Goal: Transaction & Acquisition: Purchase product/service

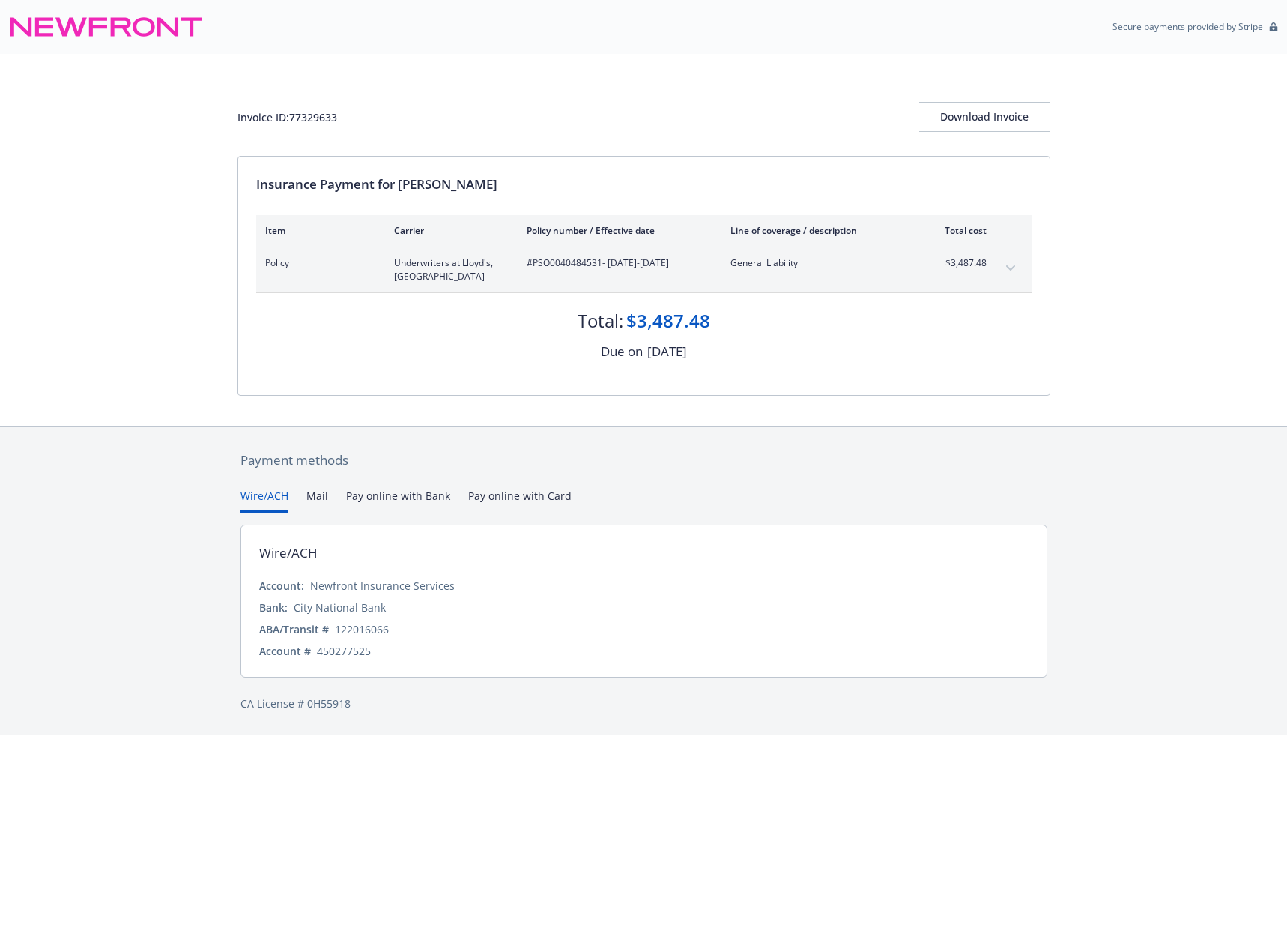
click at [1016, 276] on button "expand content" at bounding box center [1011, 268] width 24 height 24
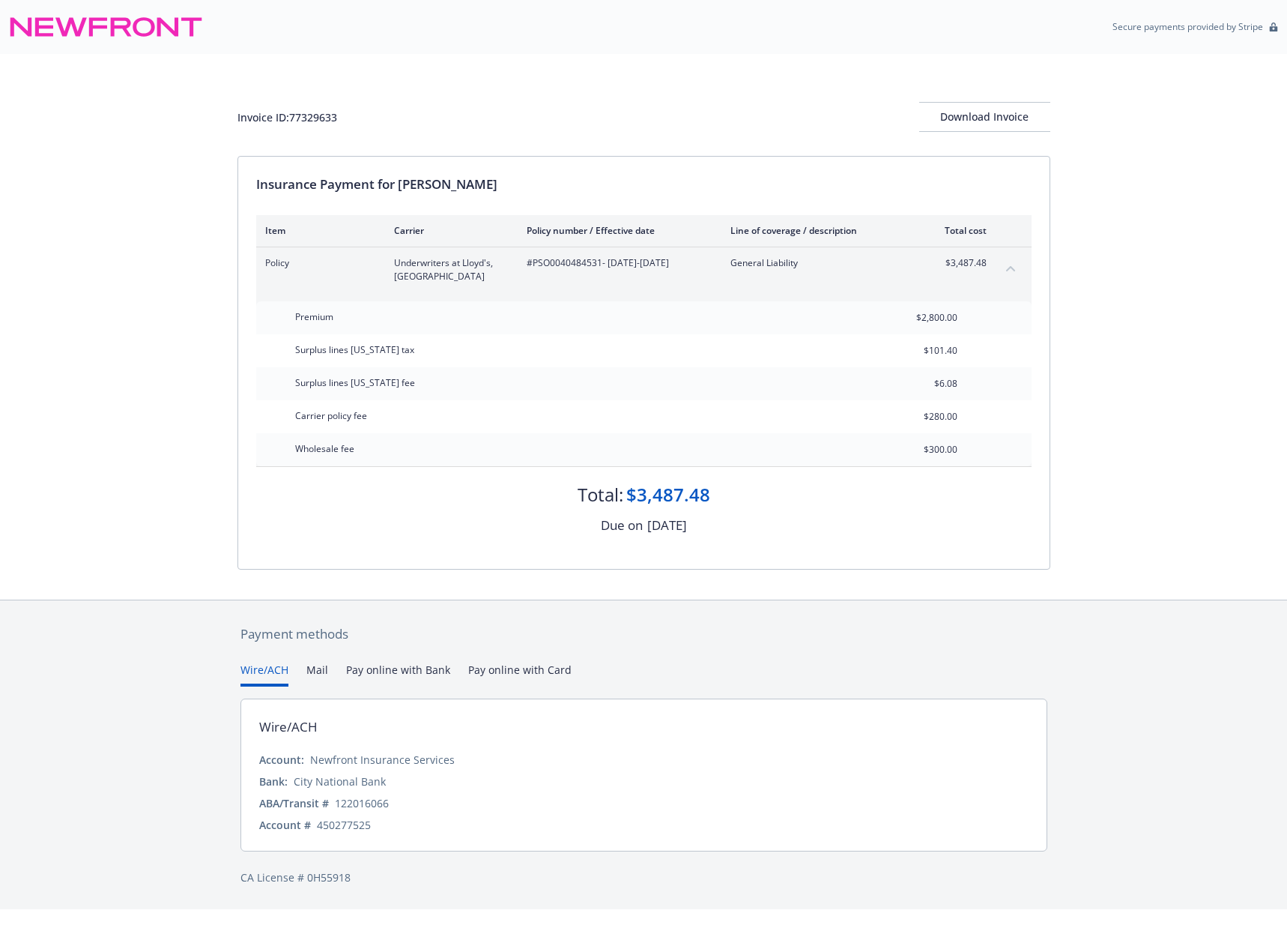
click at [328, 669] on div "Wire/ACH Mail Pay online with Bank Pay online with Card" at bounding box center [644, 674] width 807 height 25
click at [315, 668] on button "Mail" at bounding box center [317, 674] width 22 height 25
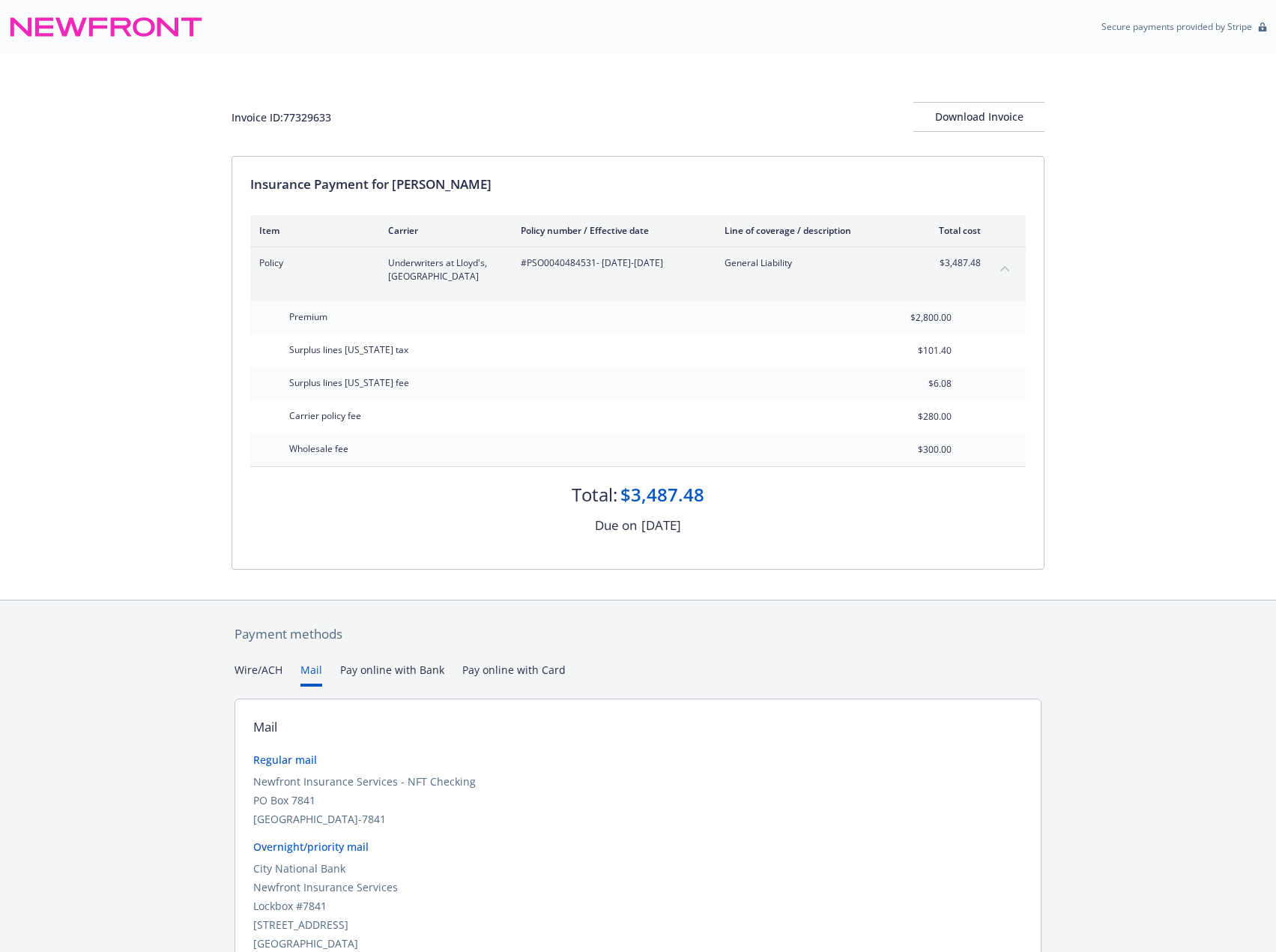
click at [370, 670] on button "Pay online with Bank" at bounding box center [393, 674] width 104 height 25
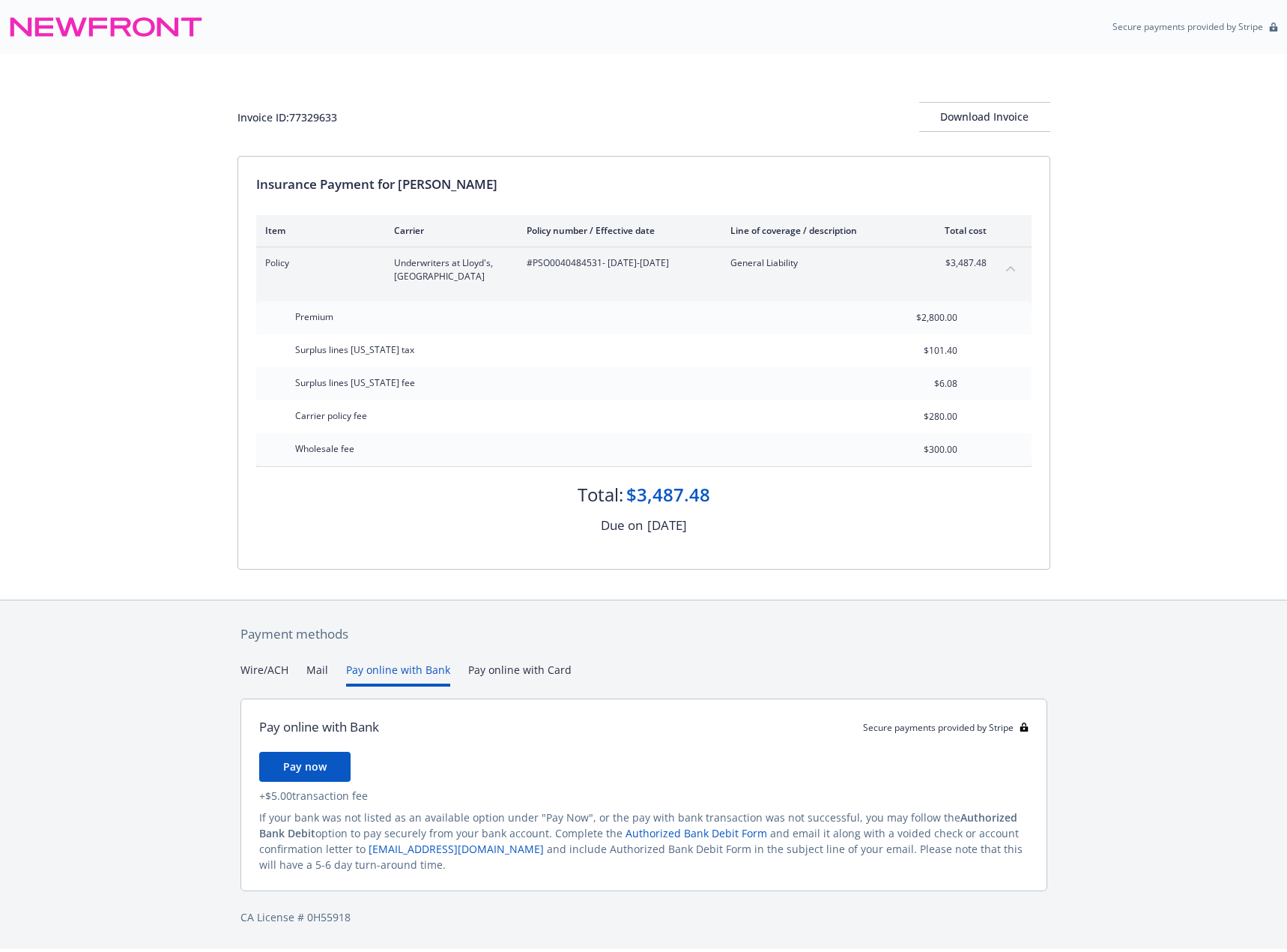
click at [522, 674] on button "Pay online with Card" at bounding box center [519, 674] width 103 height 25
click at [401, 667] on button "Pay online with Bank" at bounding box center [398, 674] width 104 height 25
click at [261, 674] on button "Wire/ACH" at bounding box center [264, 674] width 48 height 25
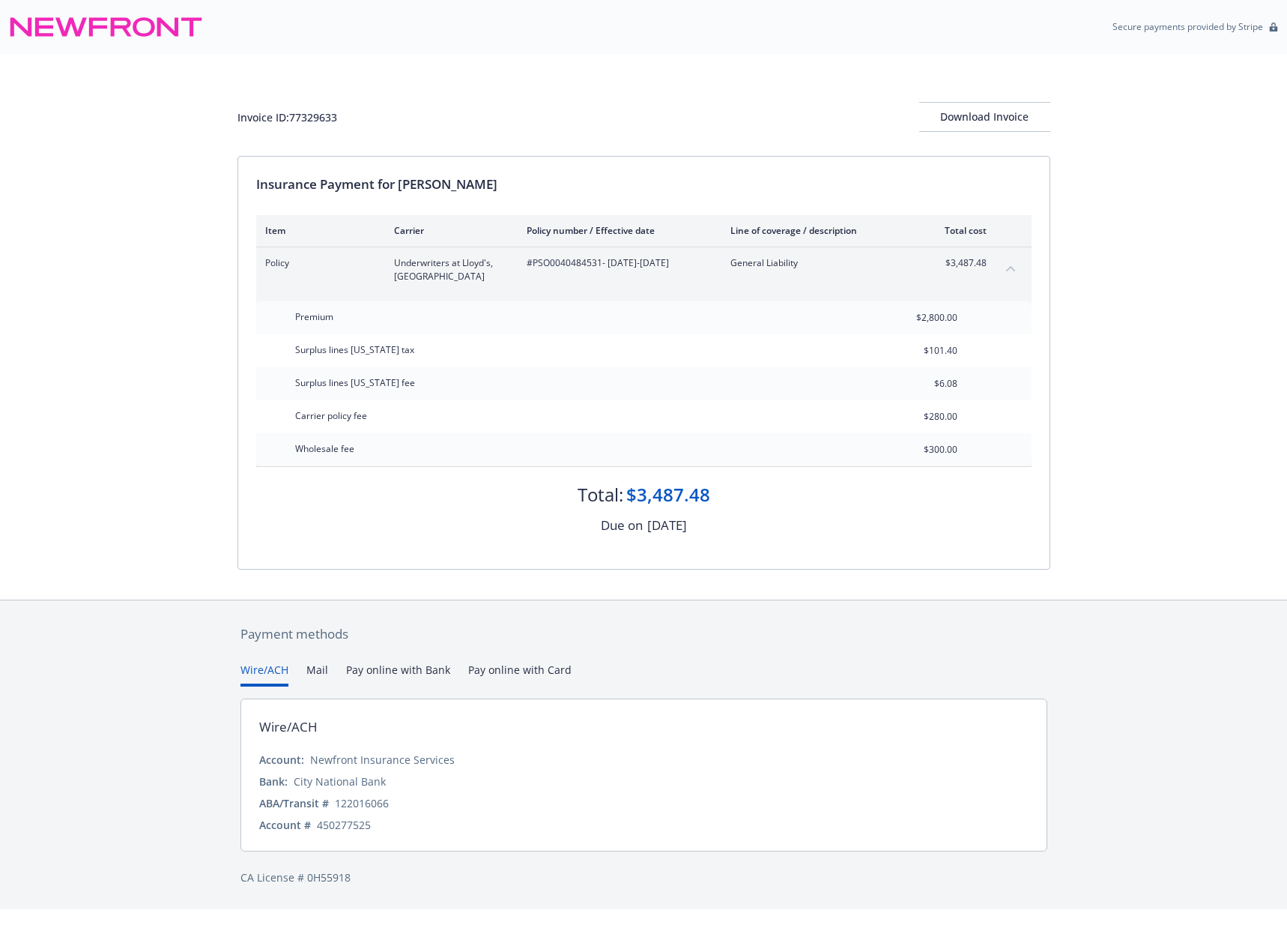
click at [311, 668] on button "Mail" at bounding box center [317, 674] width 22 height 25
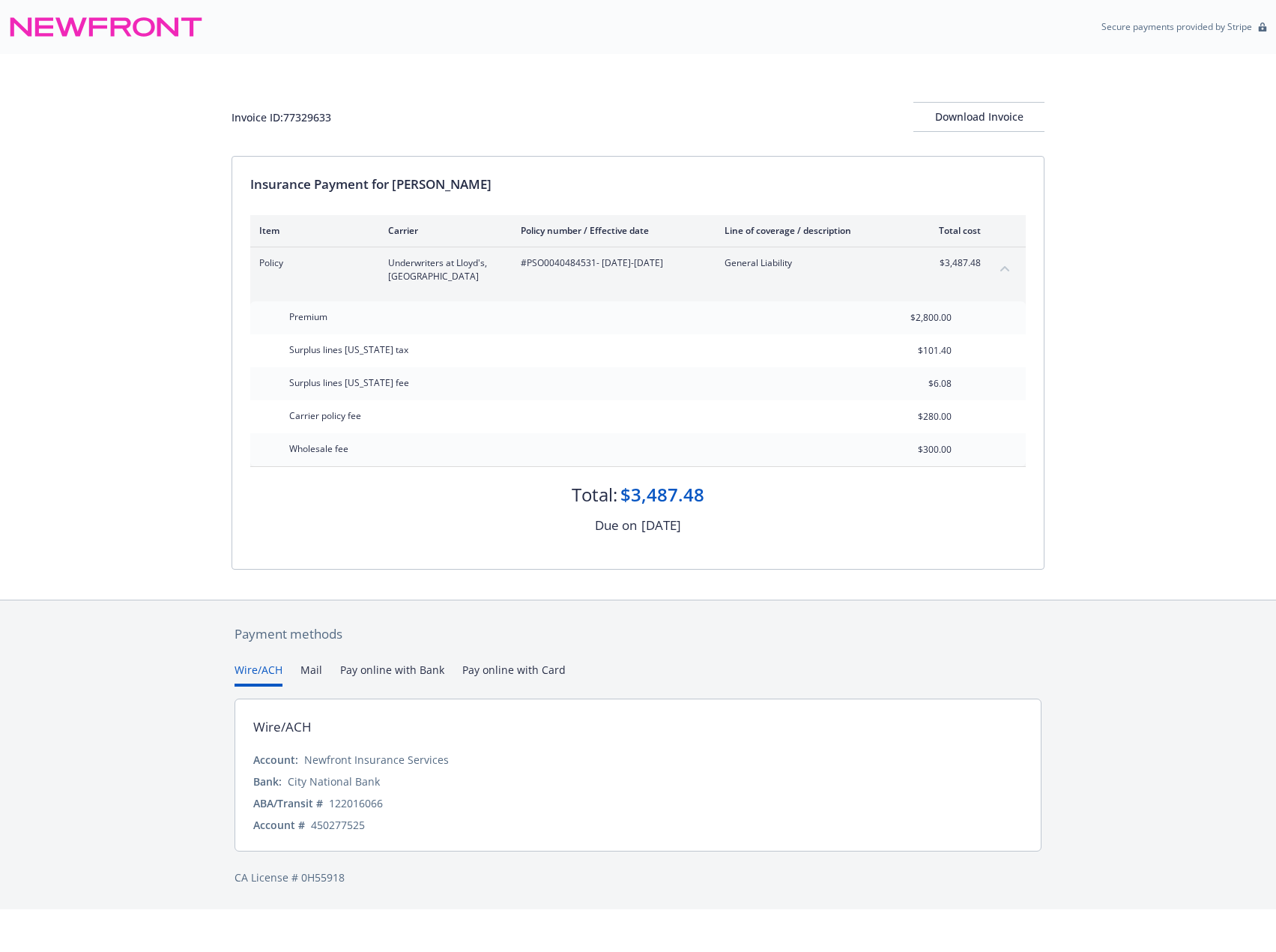
click at [260, 674] on button "Wire/ACH" at bounding box center [259, 674] width 48 height 25
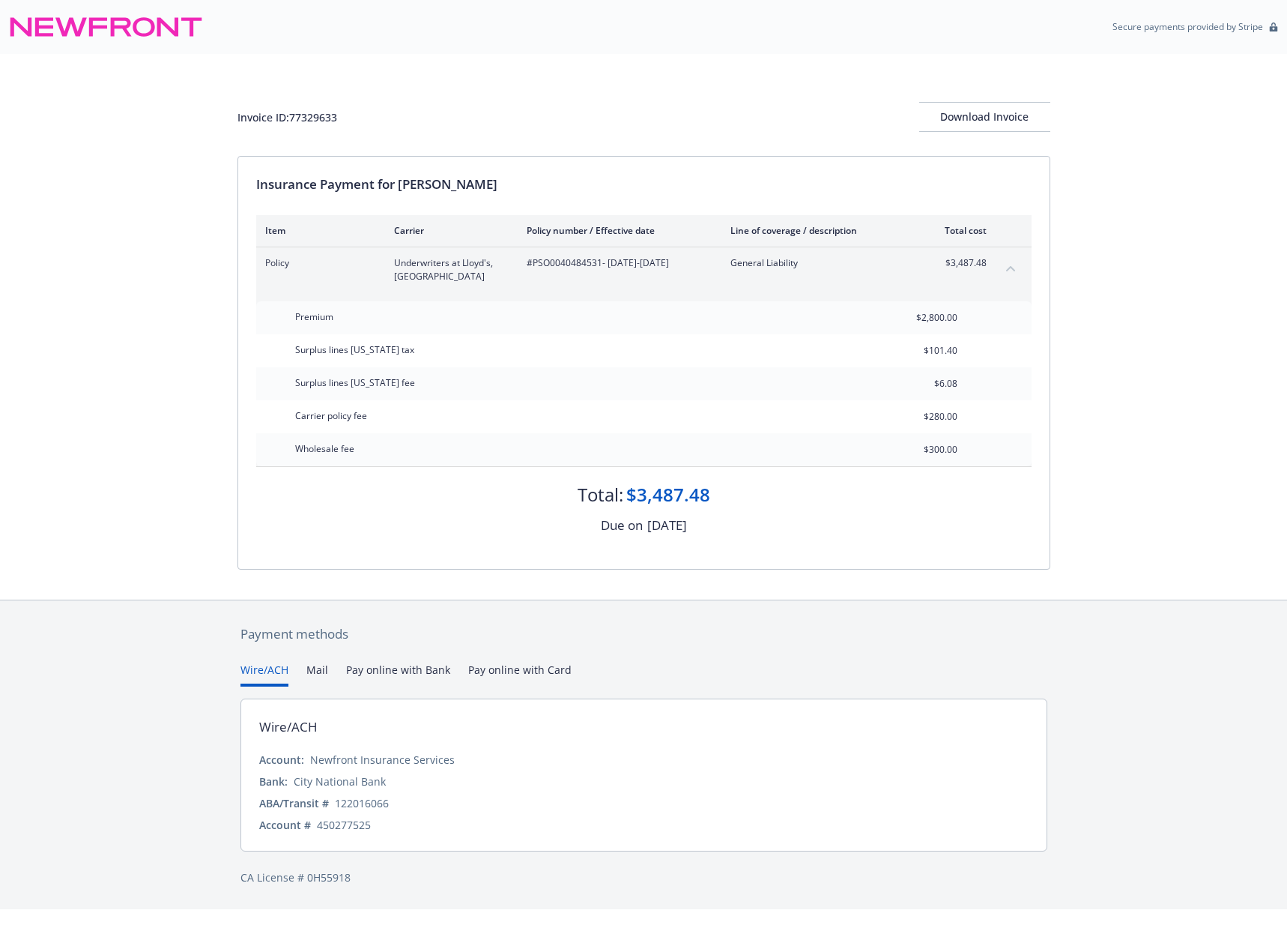
click at [315, 671] on button "Mail" at bounding box center [317, 674] width 22 height 25
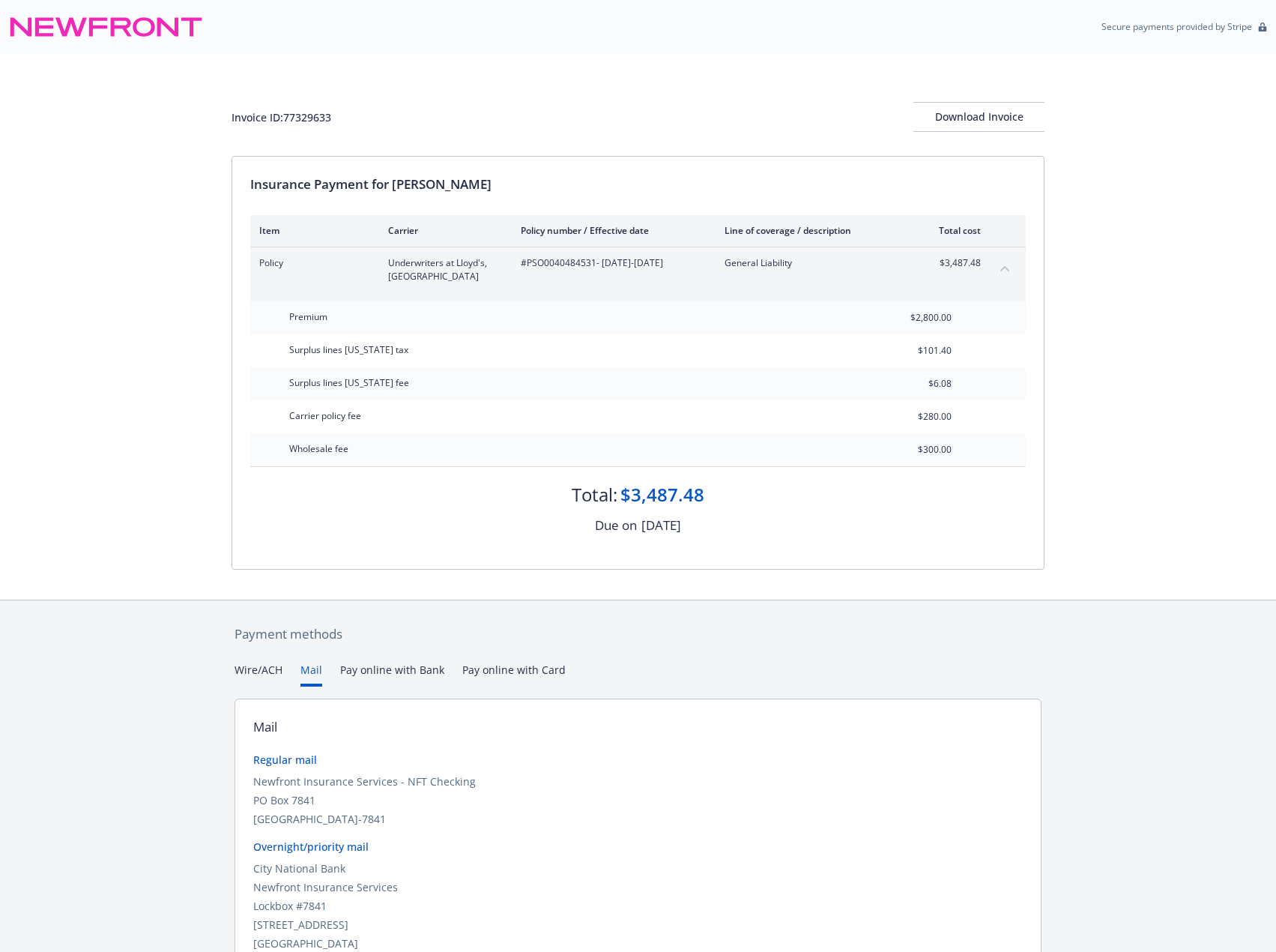
click at [792, 352] on div "Surplus lines California tax $101.40" at bounding box center [638, 350] width 776 height 33
click at [636, 368] on div "Surplus lines California fee $6.08" at bounding box center [638, 383] width 776 height 33
drag, startPoint x: 787, startPoint y: 409, endPoint x: 967, endPoint y: 450, distance: 184.6
click at [967, 449] on div "Premium $2,800.00 Surplus lines California tax $101.40 Surplus lines California…" at bounding box center [638, 384] width 776 height 165
click at [964, 454] on div "$300.00" at bounding box center [912, 449] width 108 height 33
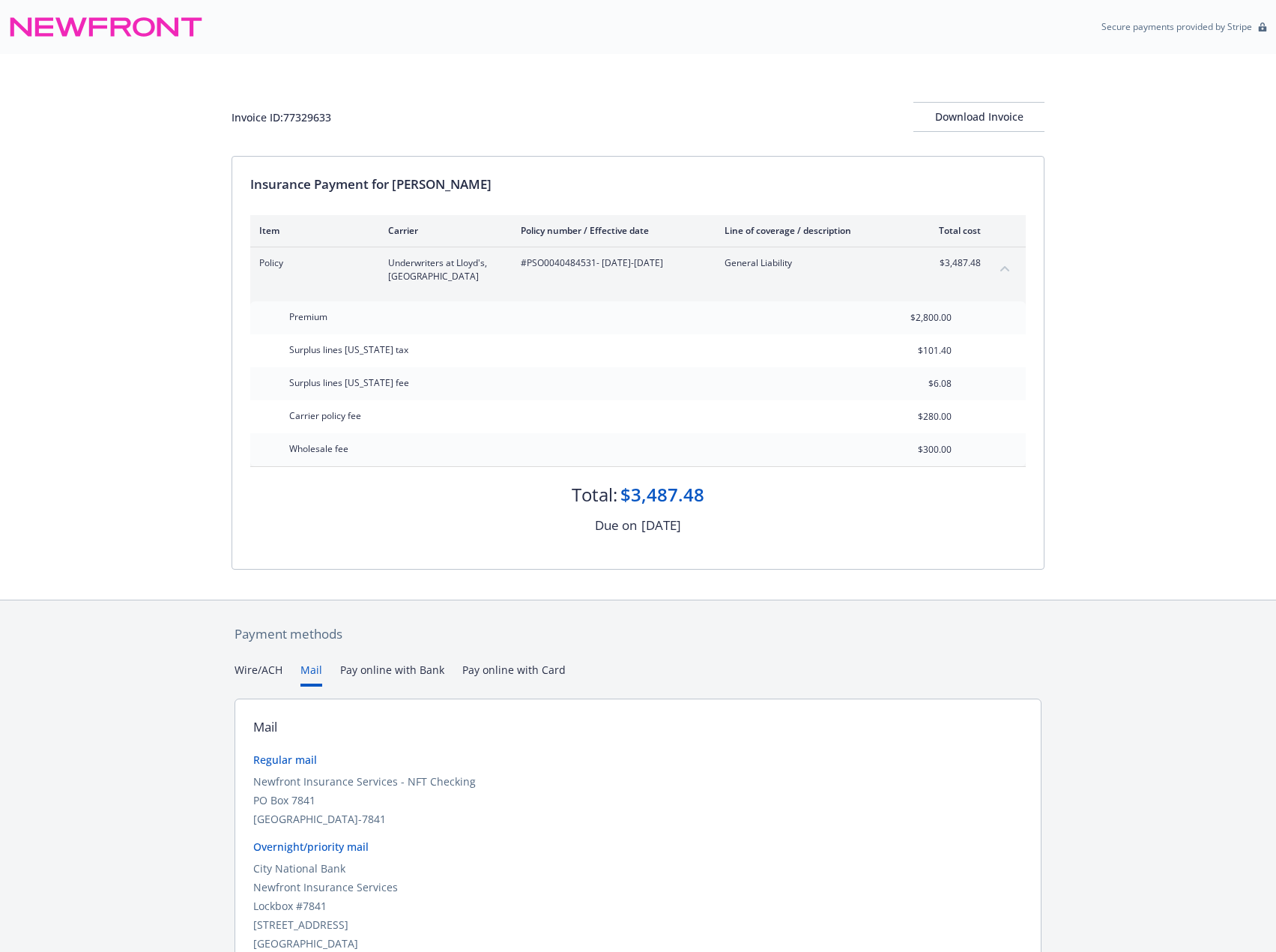
click at [552, 402] on div "Carrier policy fee $280.00" at bounding box center [638, 416] width 776 height 33
drag, startPoint x: 438, startPoint y: 272, endPoint x: 333, endPoint y: 265, distance: 105.2
click at [367, 256] on div "Policy Underwriters at Lloyd's, London #PSO0040484531 - 08/29/2025-08/29/2026 G…" at bounding box center [620, 270] width 721 height 27
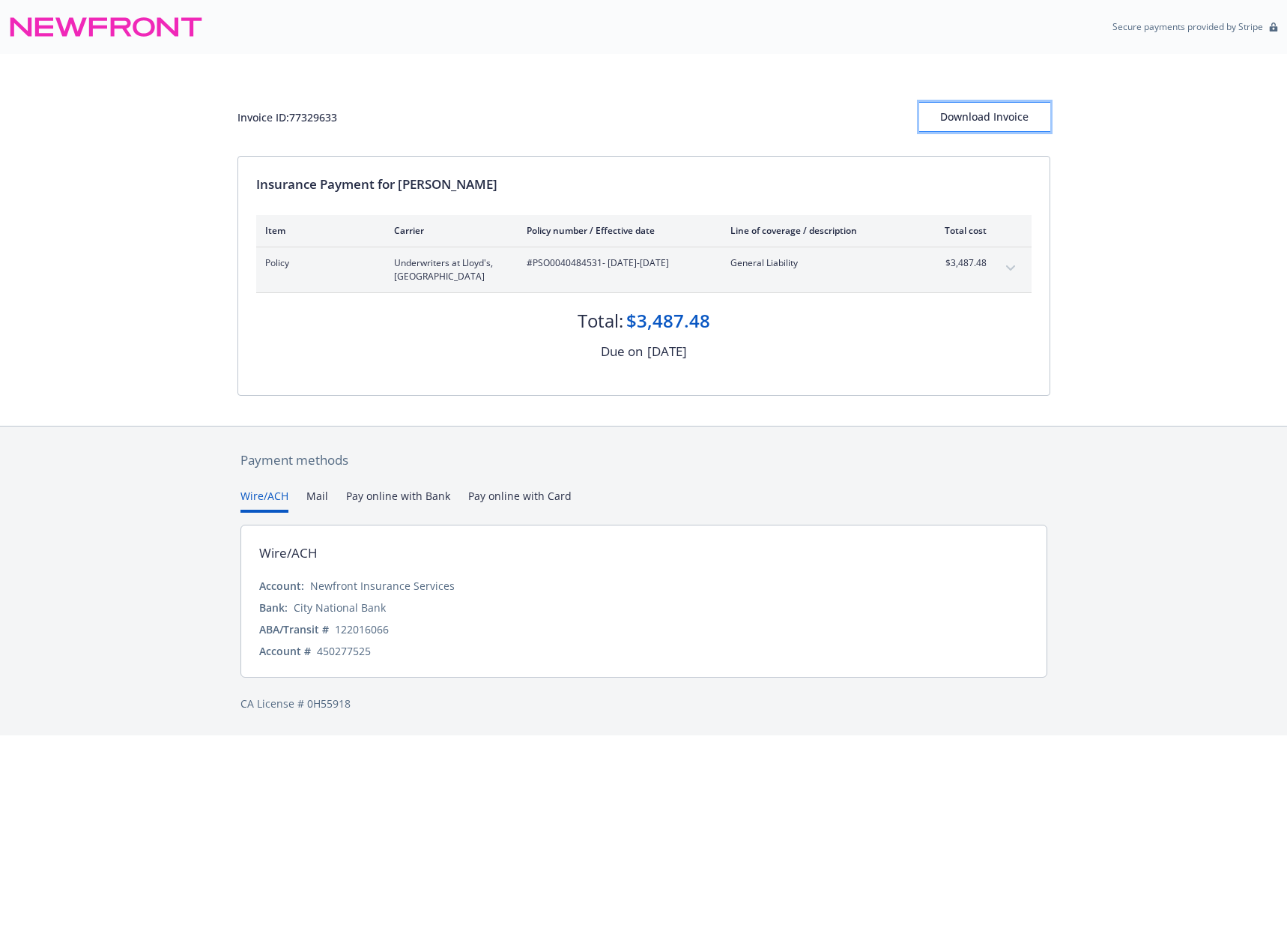
click at [1005, 112] on div "Download Invoice" at bounding box center [985, 117] width 131 height 29
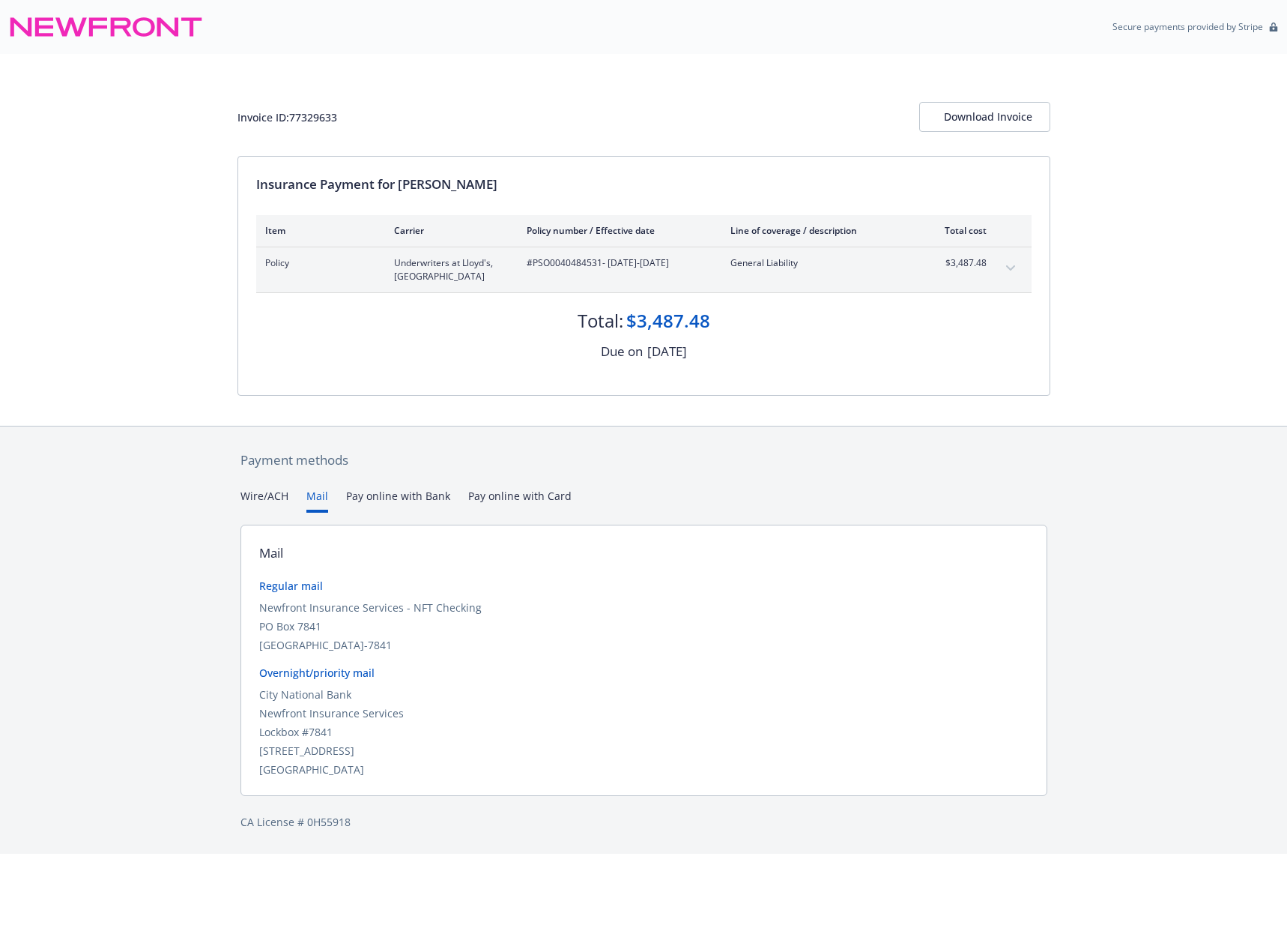
click at [310, 500] on button "Mail" at bounding box center [317, 500] width 22 height 25
click at [374, 496] on button "Pay online with Bank" at bounding box center [398, 500] width 104 height 25
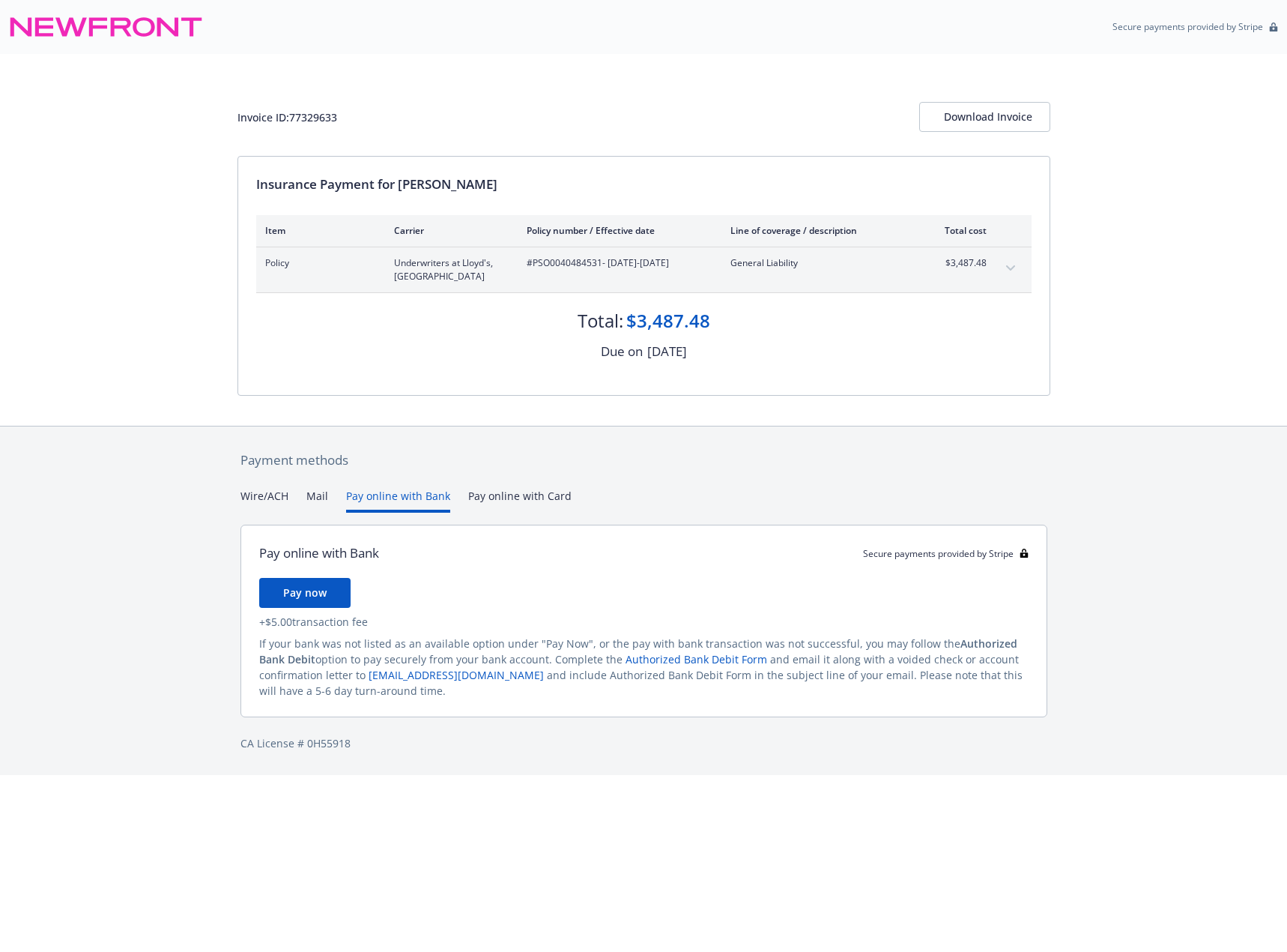
drag, startPoint x: 550, startPoint y: 498, endPoint x: 425, endPoint y: 500, distance: 125.0
click at [543, 498] on button "Pay online with Card" at bounding box center [519, 500] width 103 height 25
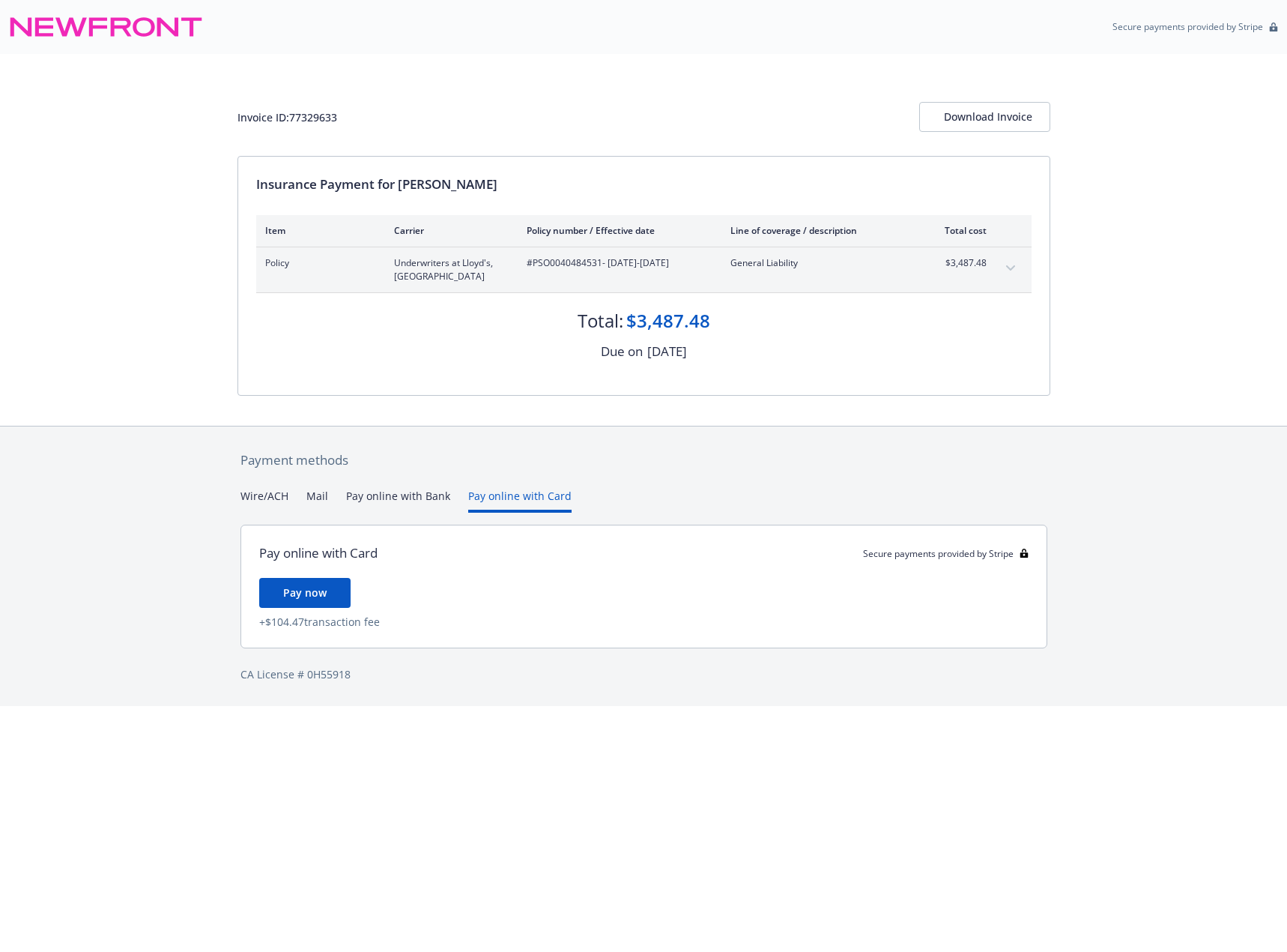
click at [209, 496] on div "Payment methods Wire/ACH Mail Pay online with Bank Pay online with Card Pay onl…" at bounding box center [644, 566] width 1287 height 281
click at [240, 496] on button "Wire/ACH" at bounding box center [264, 500] width 48 height 25
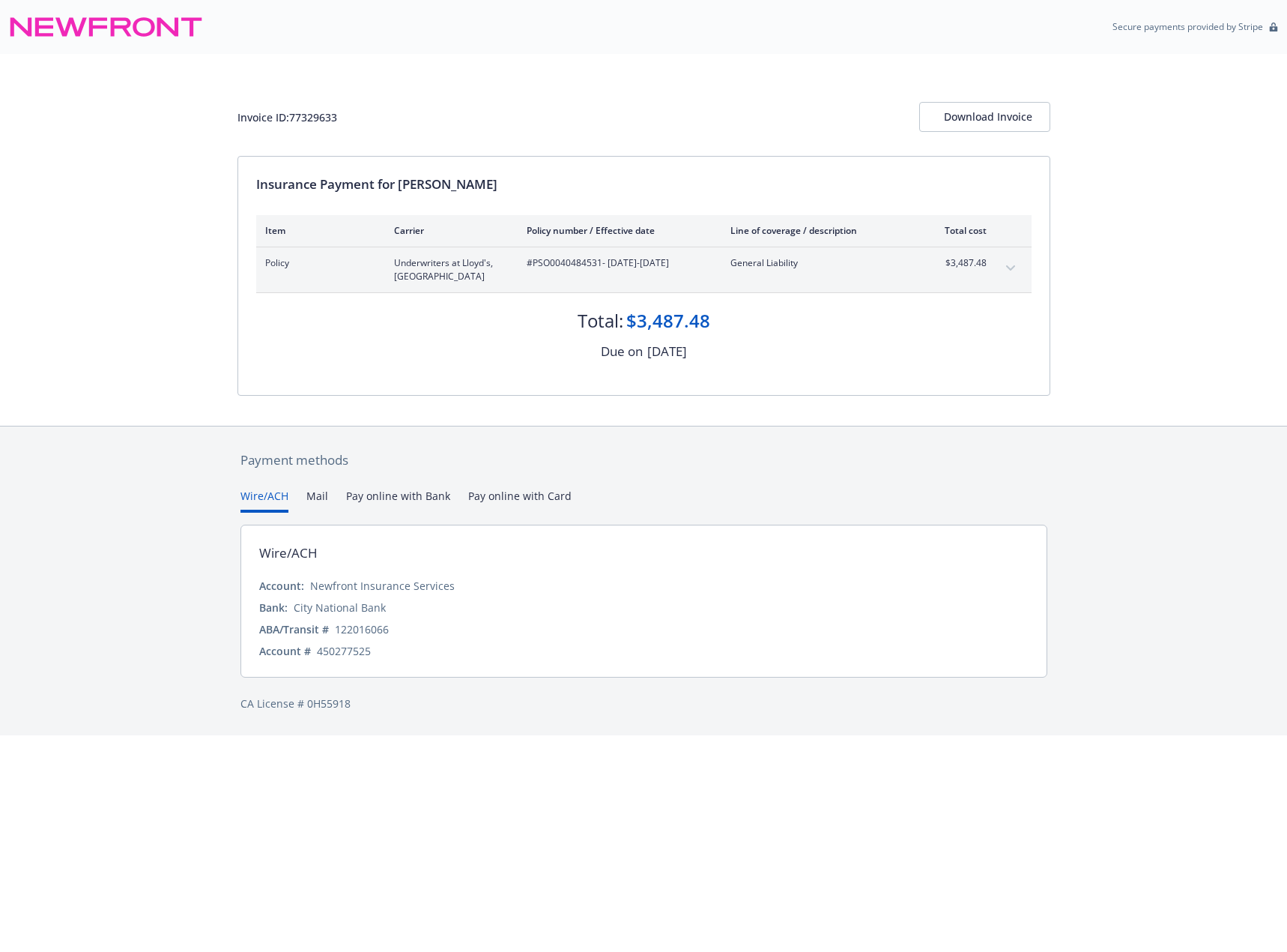
click at [560, 260] on span "#PSO0040484531 - 08/29/2025-08/29/2026" at bounding box center [616, 263] width 180 height 14
copy span "PSO0040484531"
